Goal: Task Accomplishment & Management: Manage account settings

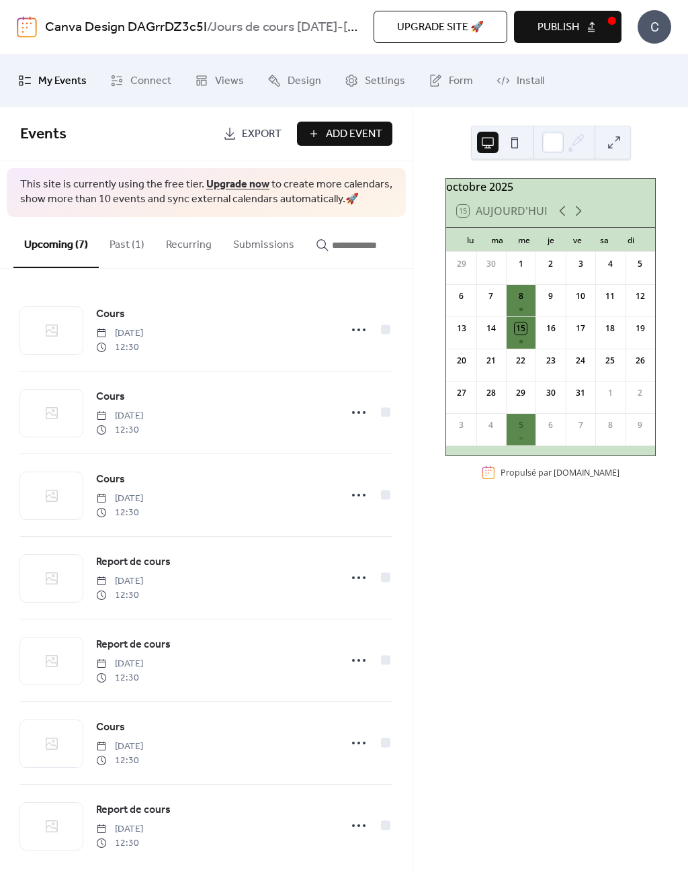
click at [581, 216] on icon at bounding box center [579, 211] width 16 height 16
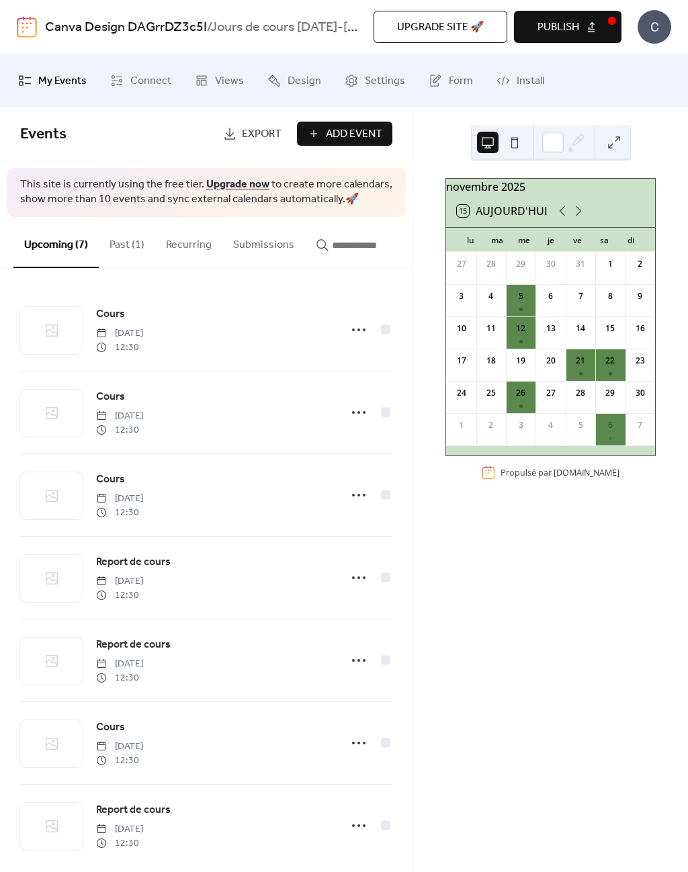
click at [577, 211] on icon at bounding box center [579, 211] width 16 height 16
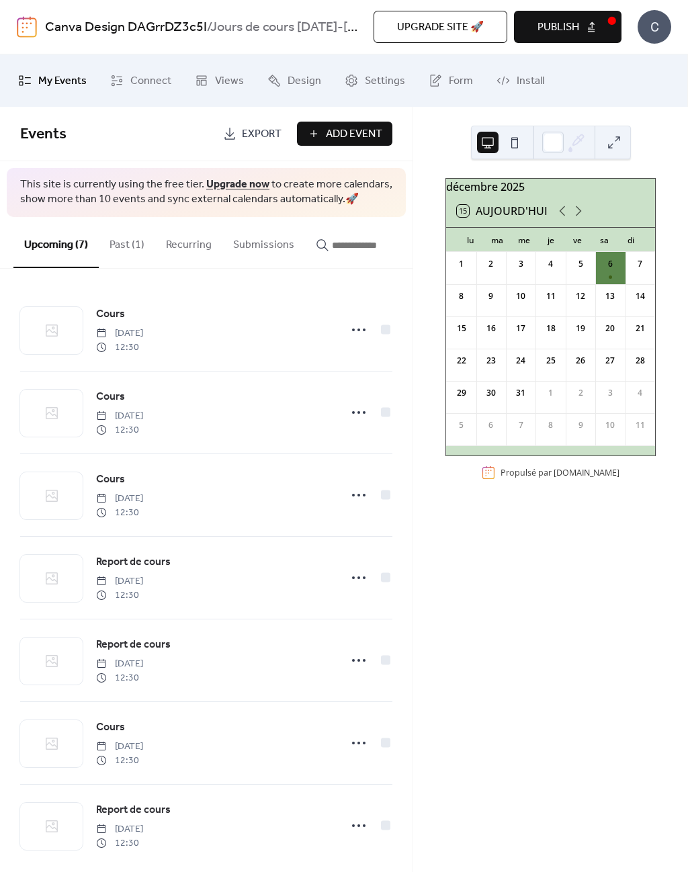
click at [551, 216] on button "15 Aujourd'hui" at bounding box center [502, 211] width 100 height 19
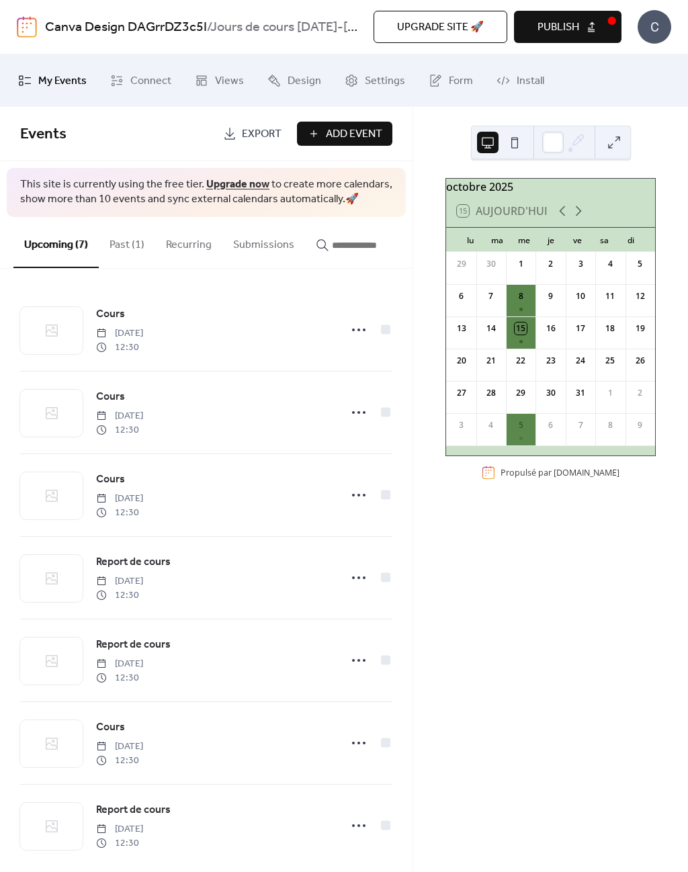
click at [528, 301] on div "8" at bounding box center [521, 300] width 30 height 32
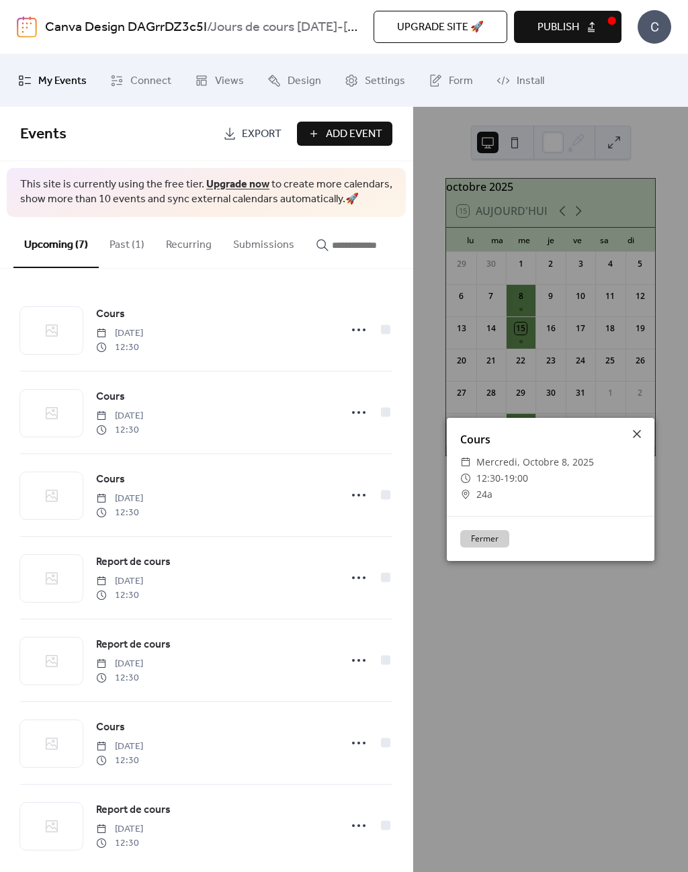
click at [640, 431] on icon at bounding box center [637, 434] width 16 height 16
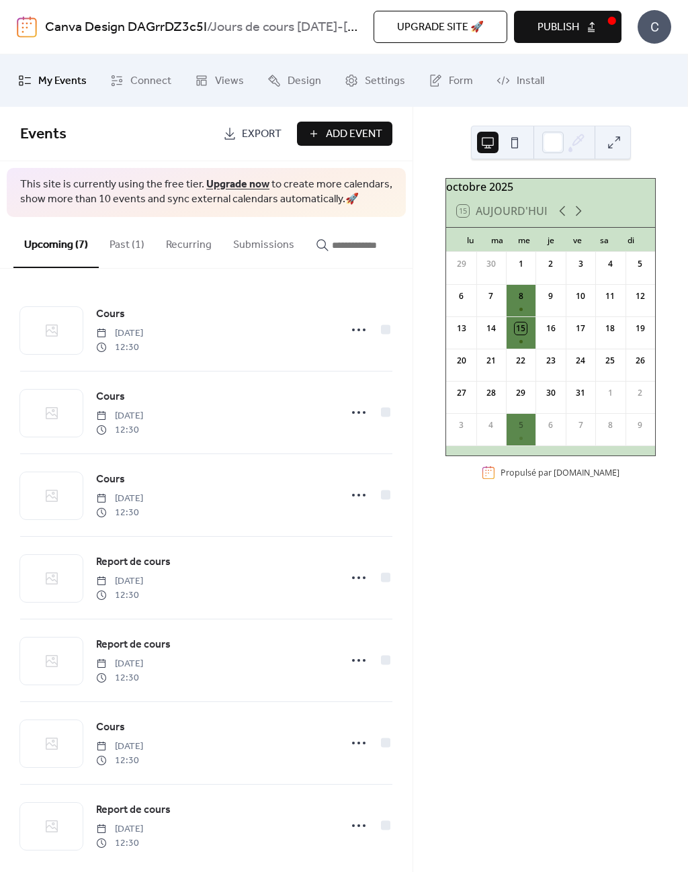
click at [122, 239] on button "Past (1)" at bounding box center [127, 242] width 56 height 50
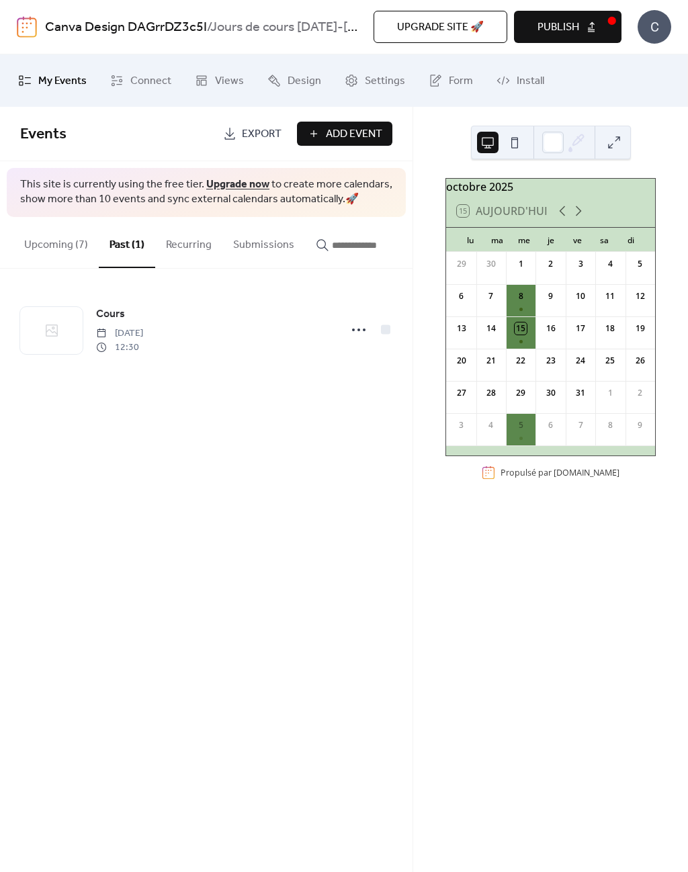
click at [358, 327] on icon at bounding box center [359, 330] width 22 height 22
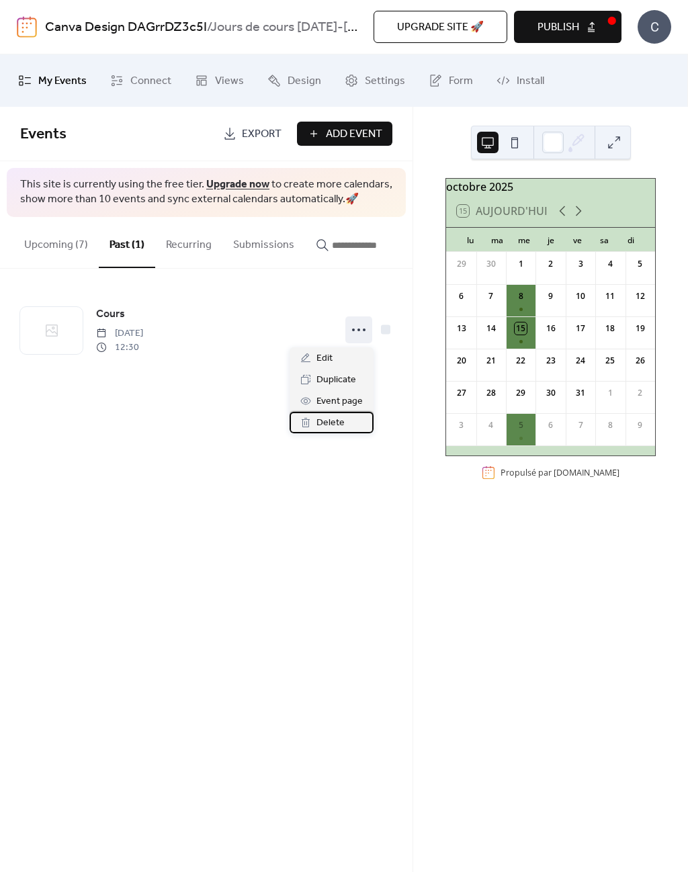
click at [335, 425] on span "Delete" at bounding box center [331, 423] width 28 height 16
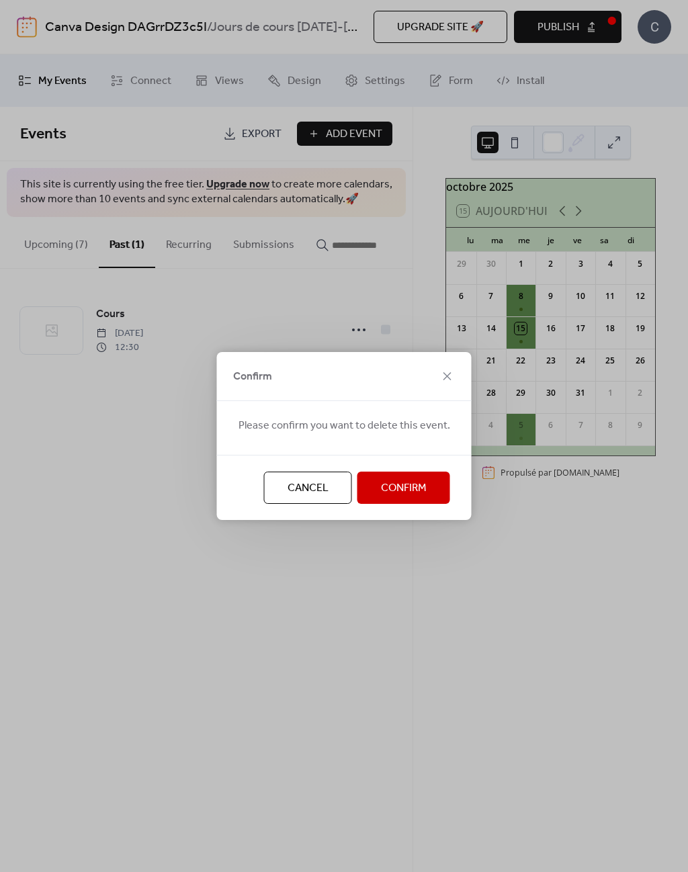
click at [398, 491] on span "Confirm" at bounding box center [404, 489] width 46 height 16
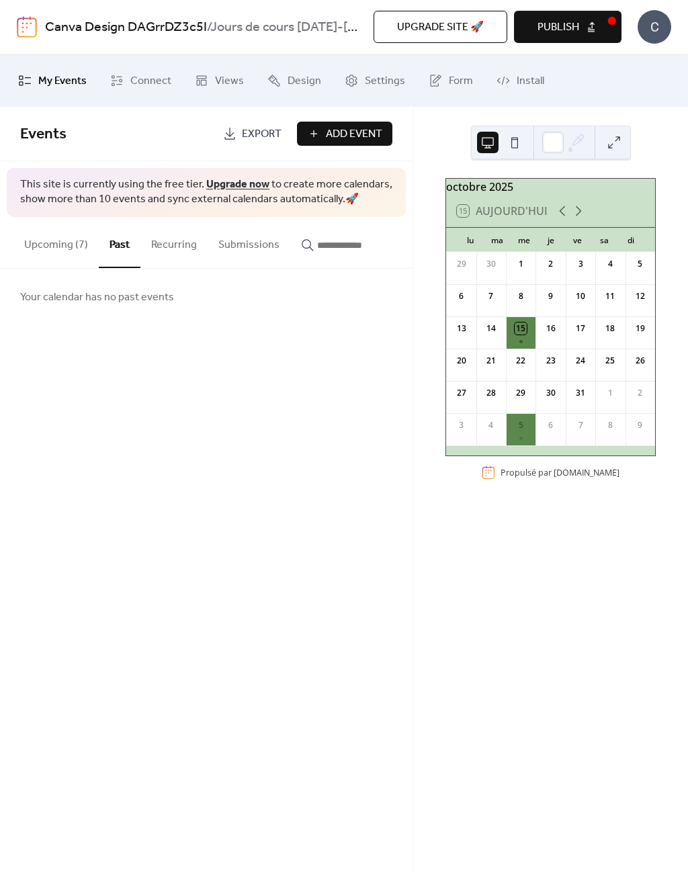
click at [578, 216] on icon at bounding box center [579, 211] width 16 height 16
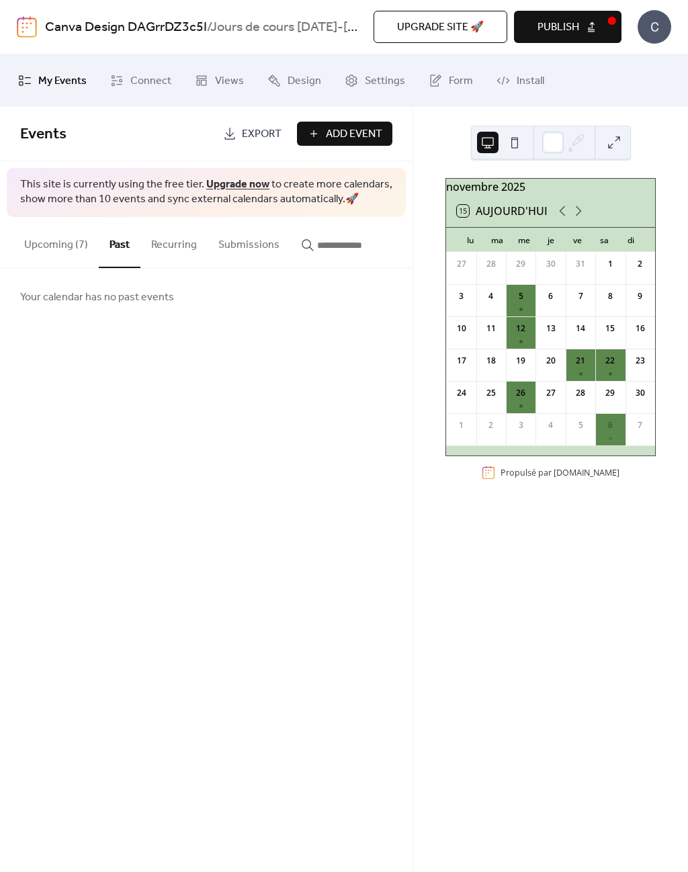
click at [558, 218] on icon at bounding box center [562, 211] width 16 height 16
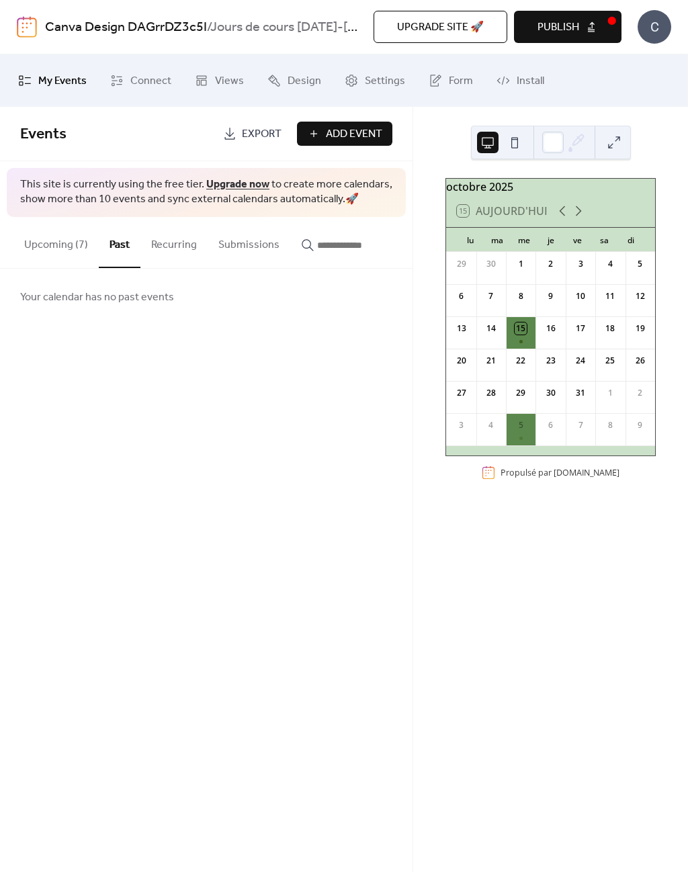
click at [575, 219] on icon at bounding box center [579, 211] width 16 height 16
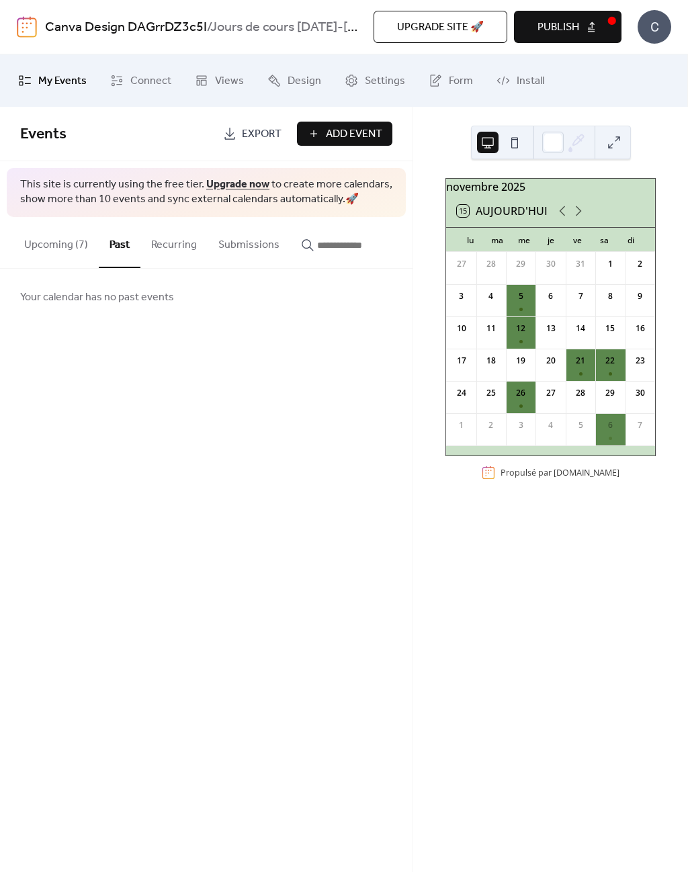
click at [575, 431] on div "5" at bounding box center [581, 425] width 12 height 12
click at [578, 374] on div "21" at bounding box center [581, 365] width 30 height 32
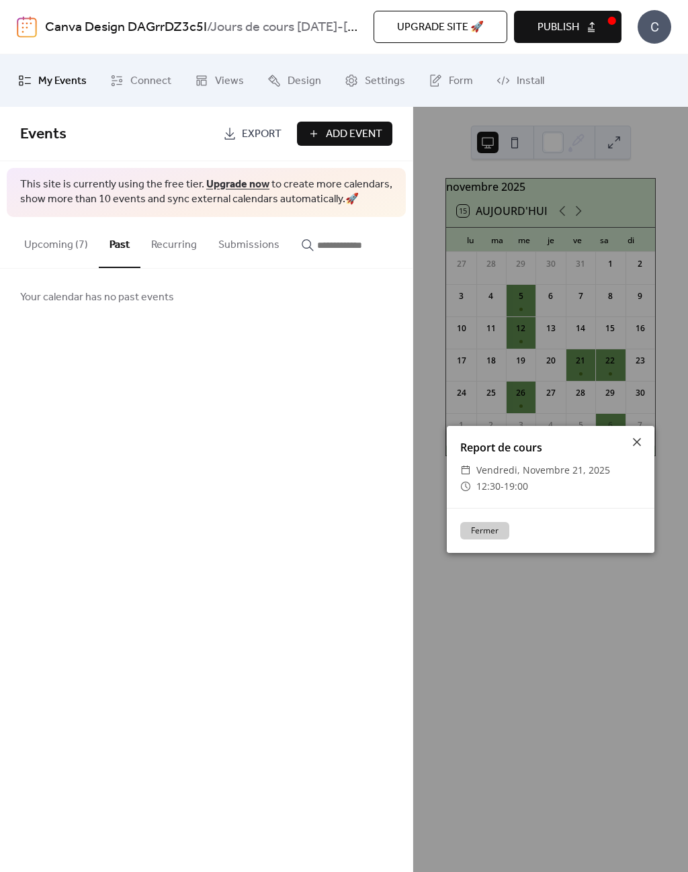
click at [634, 440] on icon at bounding box center [637, 442] width 8 height 8
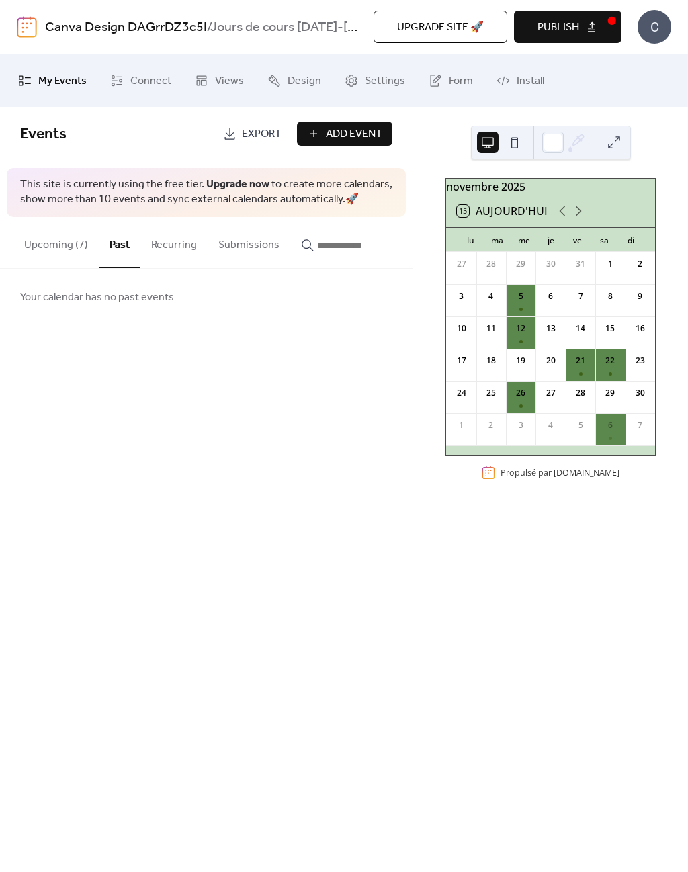
click at [59, 239] on button "Upcoming (7)" at bounding box center [55, 242] width 85 height 50
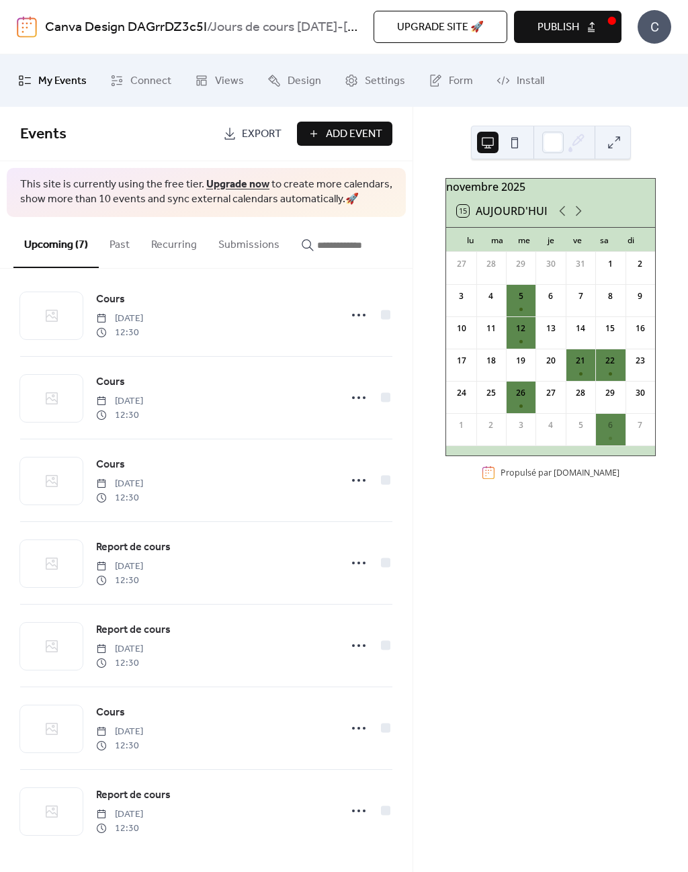
scroll to position [20, 0]
click at [352, 556] on icon at bounding box center [359, 563] width 22 height 22
click at [343, 608] on span "Duplicate" at bounding box center [337, 610] width 40 height 16
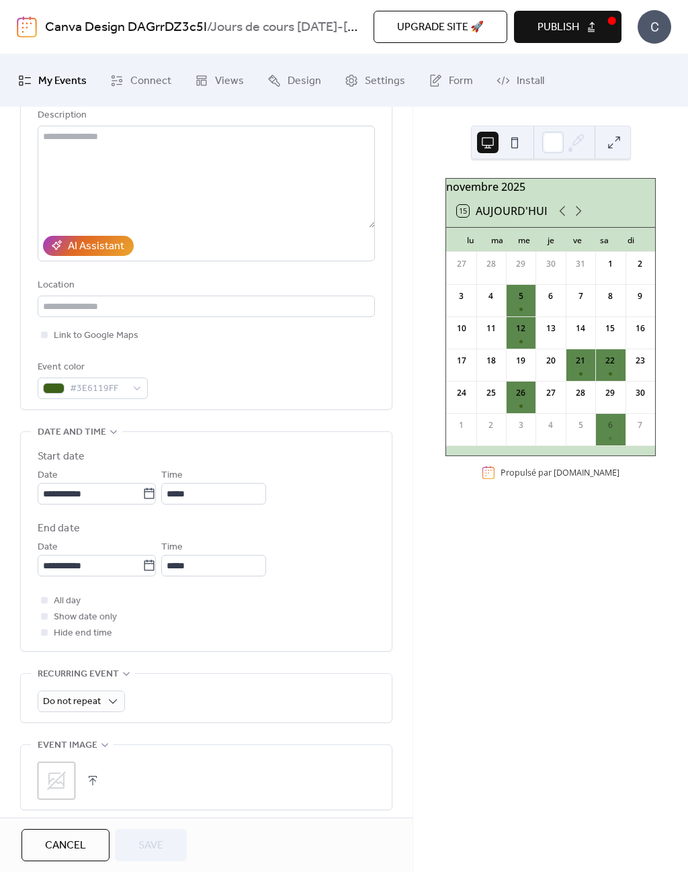
scroll to position [184, 0]
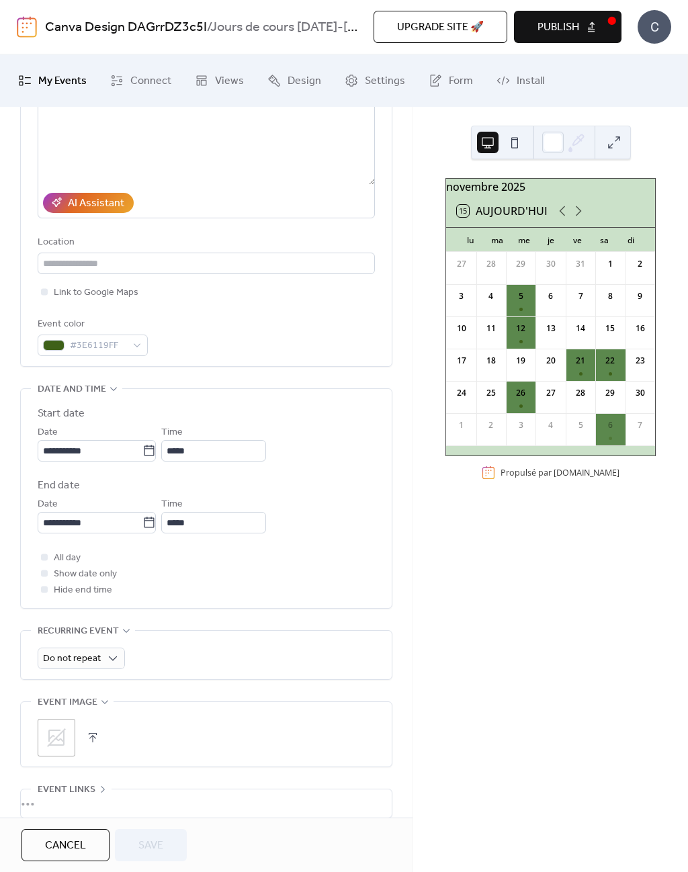
click at [156, 456] on icon at bounding box center [148, 450] width 13 height 13
click at [142, 456] on input "**********" at bounding box center [90, 451] width 105 height 22
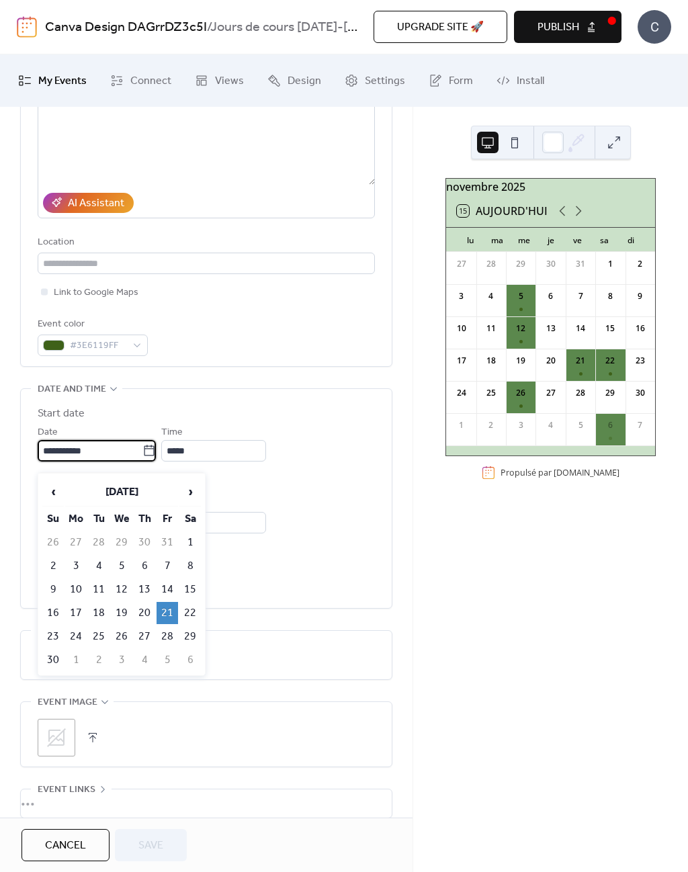
click at [188, 487] on span "›" at bounding box center [190, 492] width 20 height 27
click at [165, 539] on td "5" at bounding box center [168, 543] width 22 height 22
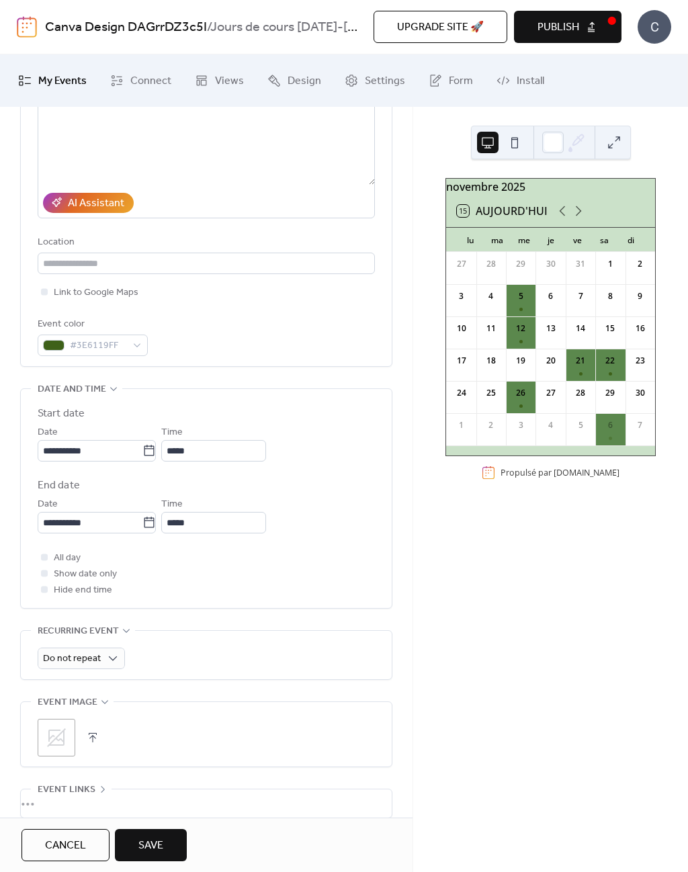
type input "**********"
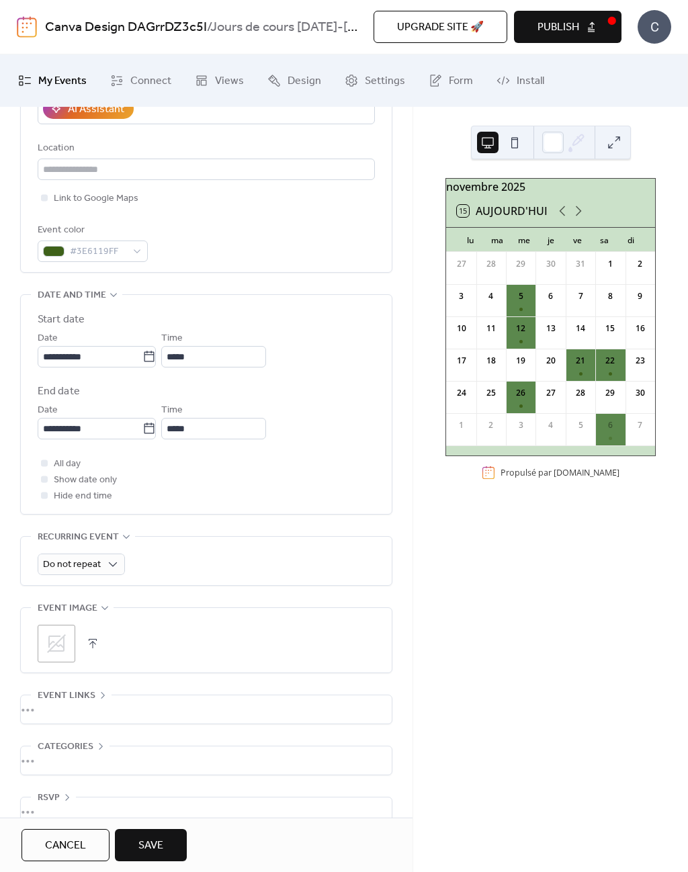
click at [169, 835] on button "Save" at bounding box center [151, 845] width 72 height 32
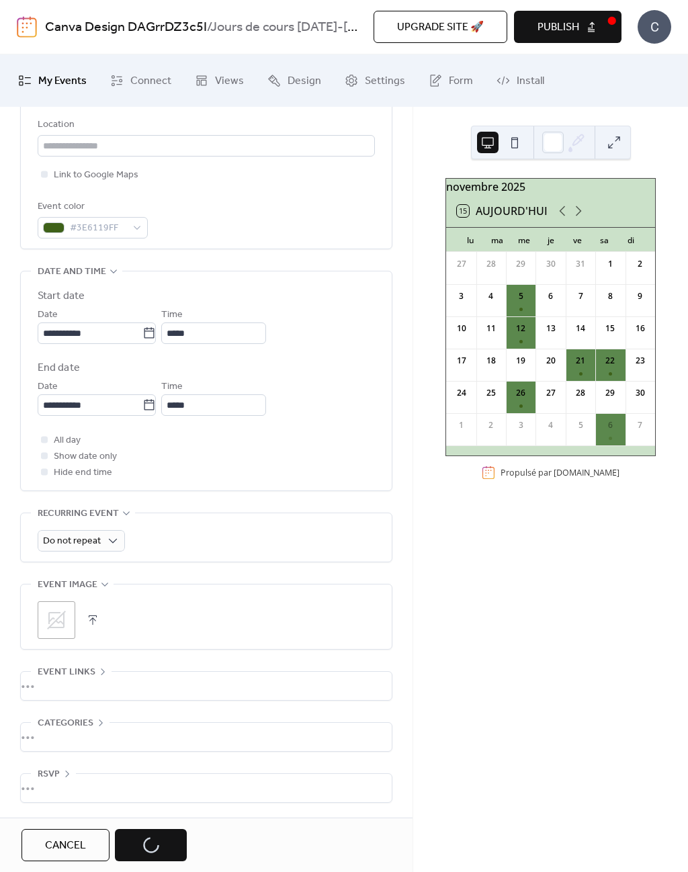
scroll to position [313, 0]
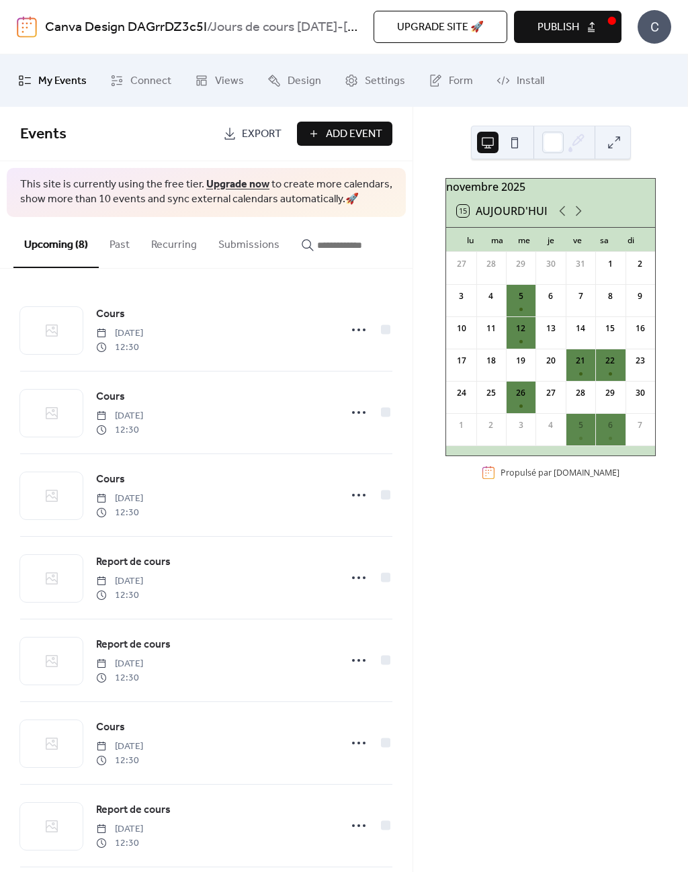
click at [573, 36] on span "Publish" at bounding box center [559, 27] width 42 height 16
